Goal: Check status: Check status

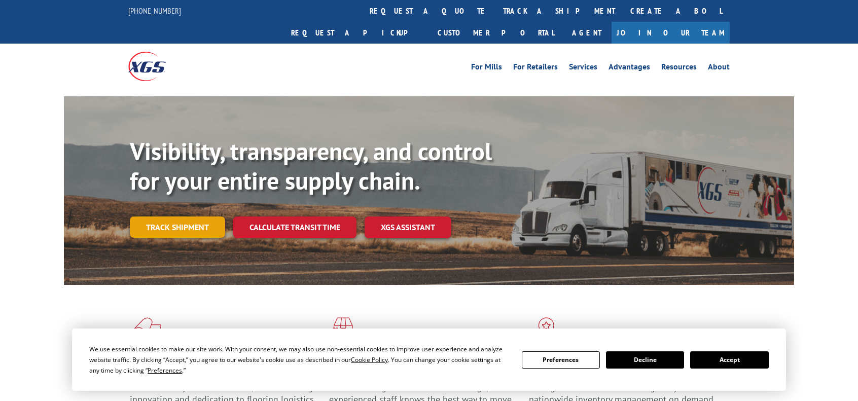
click at [192, 216] on link "Track shipment" at bounding box center [177, 226] width 95 height 21
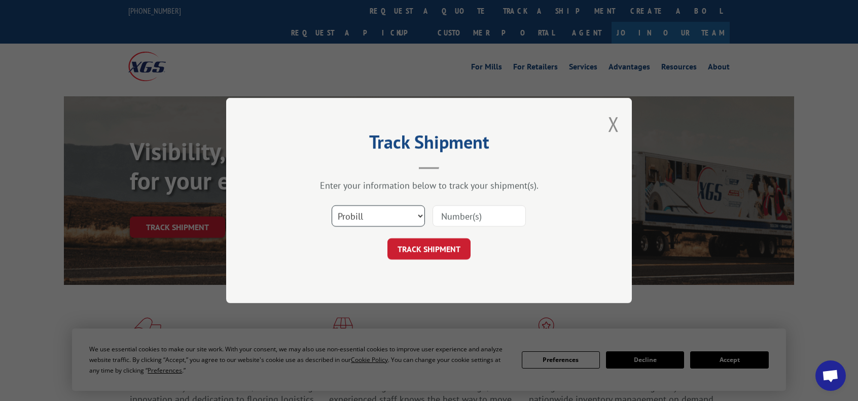
click at [412, 219] on select "Select category... Probill BOL PO" at bounding box center [378, 215] width 93 height 21
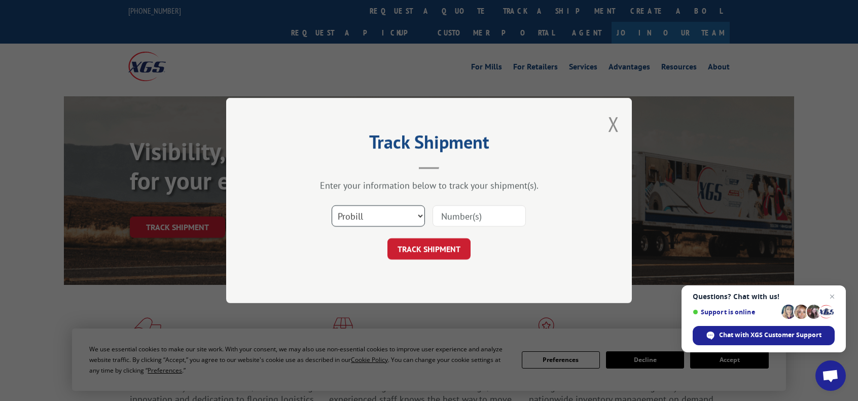
select select "bol"
click at [332, 205] on select "Select category... Probill BOL PO" at bounding box center [378, 215] width 93 height 21
drag, startPoint x: 481, startPoint y: 216, endPoint x: 445, endPoint y: 240, distance: 42.5
click at [481, 216] on input at bounding box center [478, 215] width 93 height 21
paste input "9093911327"
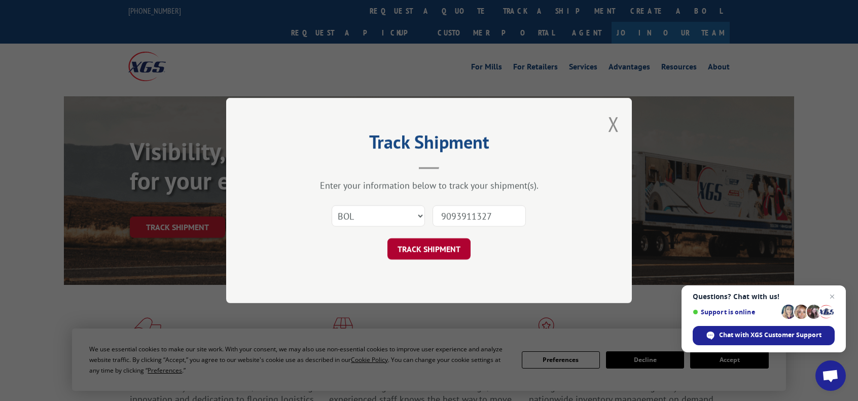
type input "9093911327"
click at [438, 250] on button "TRACK SHIPMENT" at bounding box center [428, 248] width 83 height 21
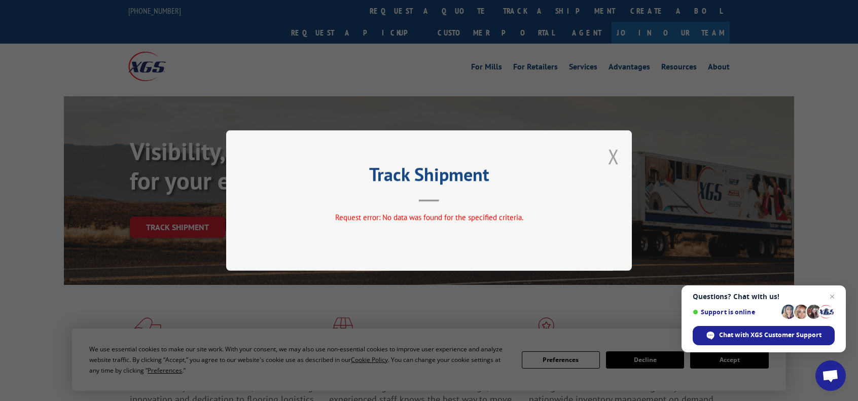
click at [611, 153] on button "Close modal" at bounding box center [613, 156] width 11 height 27
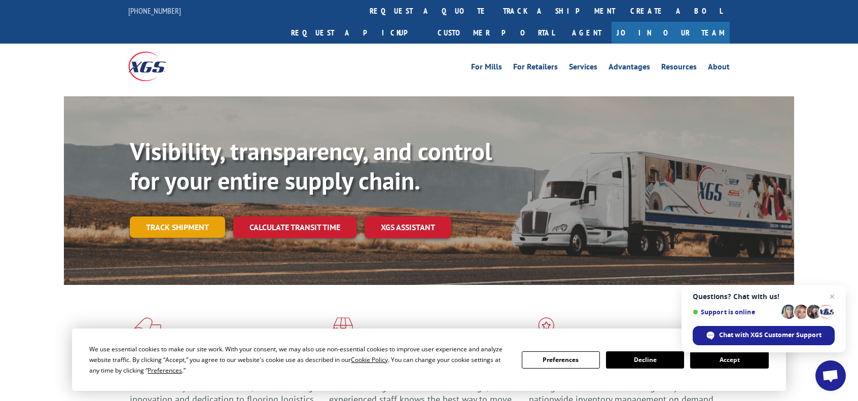
click at [199, 216] on link "Track shipment" at bounding box center [177, 226] width 95 height 21
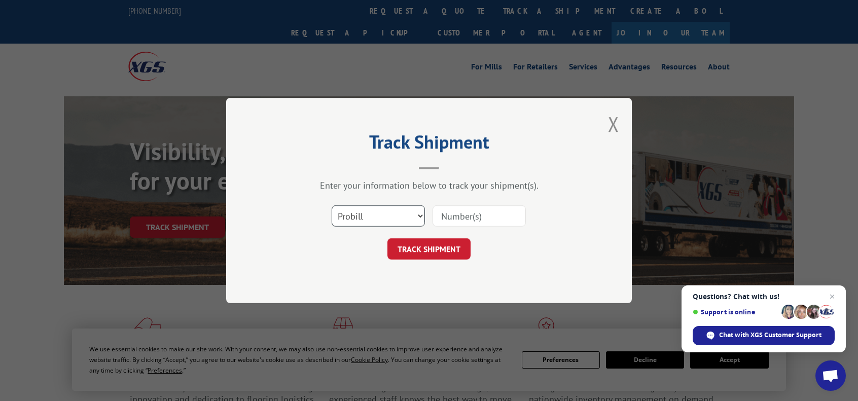
click at [402, 213] on select "Select category... Probill BOL PO" at bounding box center [378, 215] width 93 height 21
click at [332, 205] on select "Select category... Probill BOL PO" at bounding box center [378, 215] width 93 height 21
drag, startPoint x: 465, startPoint y: 217, endPoint x: 463, endPoint y: 223, distance: 5.5
click at [465, 217] on input at bounding box center [478, 215] width 93 height 21
paste input "9093911327"
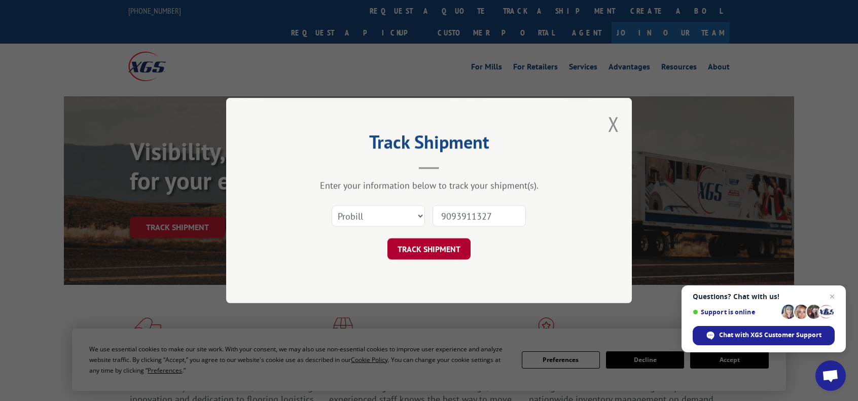
type input "9093911327"
click at [446, 246] on button "TRACK SHIPMENT" at bounding box center [428, 248] width 83 height 21
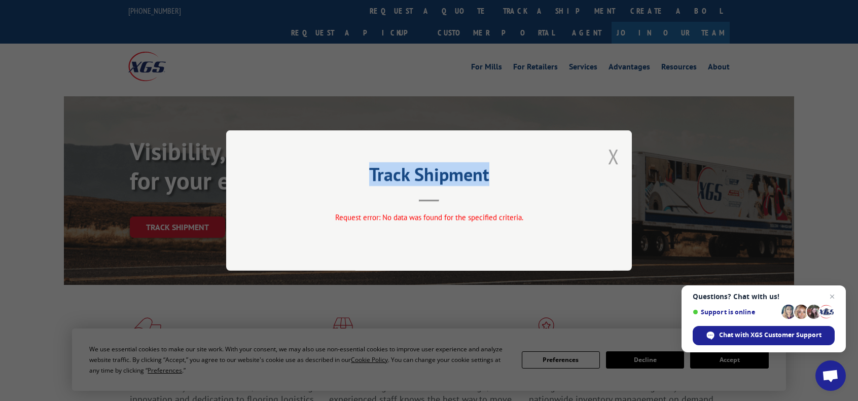
click at [608, 164] on div "Track Shipment Request error: No data was found for the specified criteria." at bounding box center [429, 200] width 406 height 140
click at [613, 159] on button "Close modal" at bounding box center [613, 156] width 11 height 27
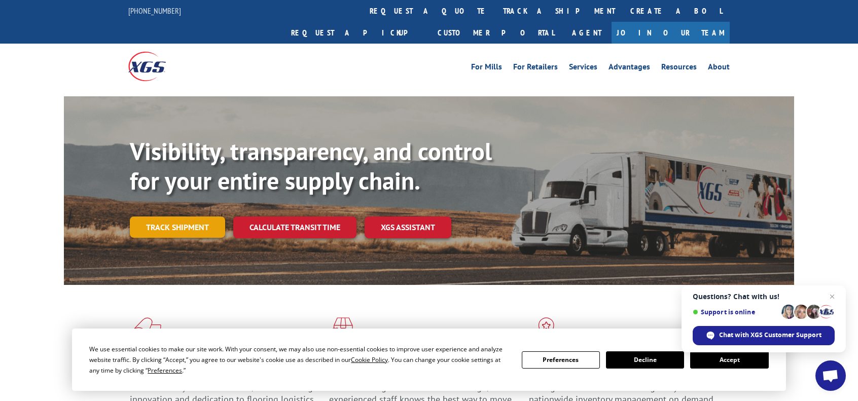
click at [204, 216] on link "Track shipment" at bounding box center [177, 226] width 95 height 21
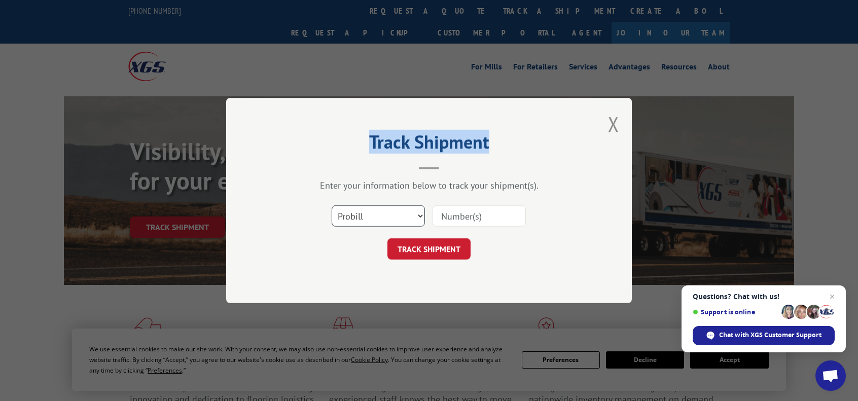
click at [389, 217] on select "Select category... Probill BOL PO" at bounding box center [378, 215] width 93 height 21
select select "po"
click at [332, 205] on select "Select category... Probill BOL PO" at bounding box center [378, 215] width 93 height 21
click at [408, 219] on select "Select category... Probill BOL PO" at bounding box center [378, 215] width 93 height 21
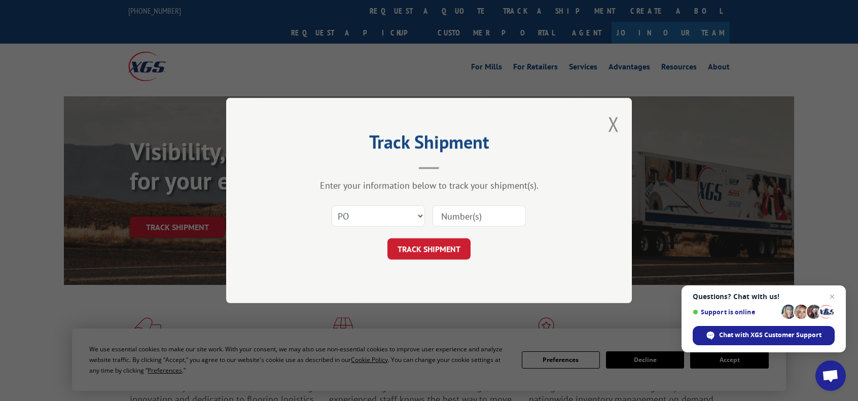
click at [453, 221] on input at bounding box center [478, 215] width 93 height 21
paste input "9093911327"
type input "9093911327"
click at [448, 248] on button "TRACK SHIPMENT" at bounding box center [428, 248] width 83 height 21
